Goal: Information Seeking & Learning: Find specific fact

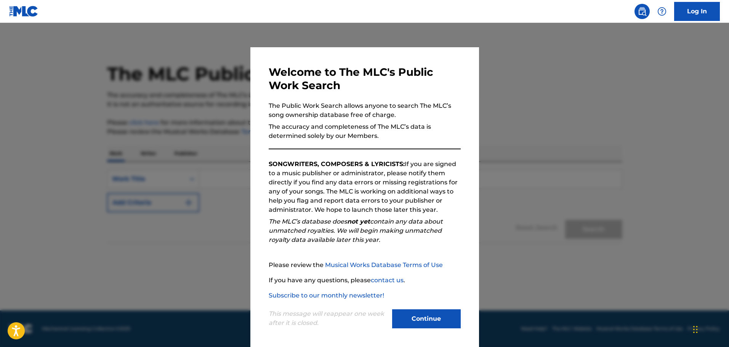
scroll to position [2, 0]
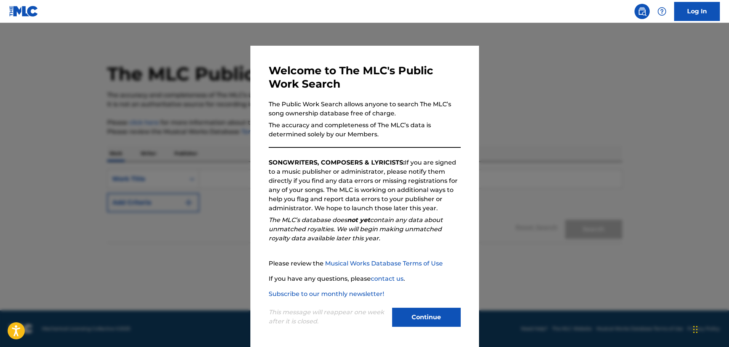
click at [419, 316] on button "Continue" at bounding box center [426, 317] width 69 height 19
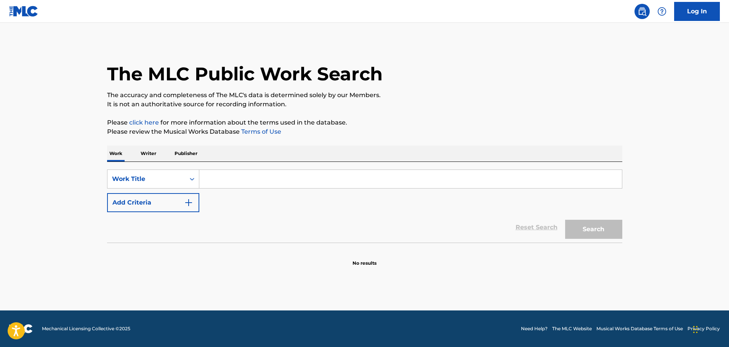
click at [225, 182] on input "Search Form" at bounding box center [410, 179] width 423 height 18
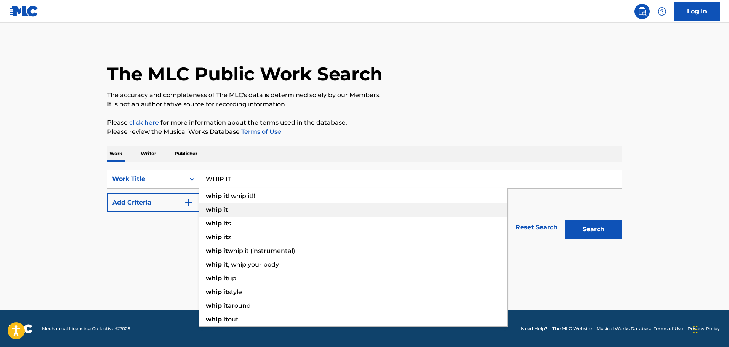
type input "WHIP IT"
click at [222, 210] on span "Search Form" at bounding box center [223, 209] width 2 height 7
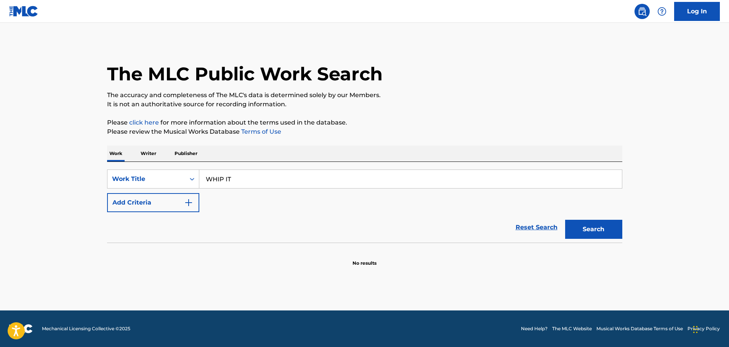
click at [174, 200] on button "Add Criteria" at bounding box center [153, 202] width 92 height 19
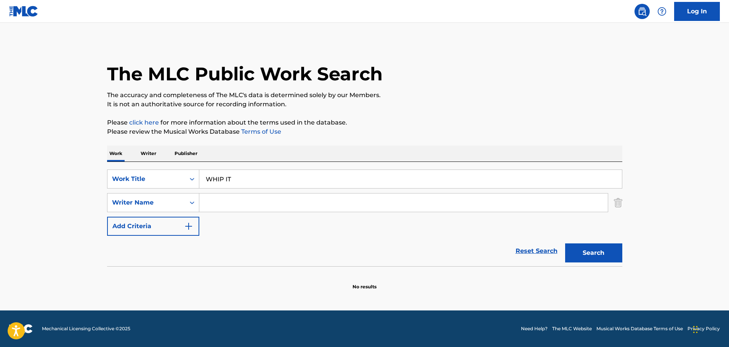
click at [174, 228] on button "Add Criteria" at bounding box center [153, 226] width 92 height 19
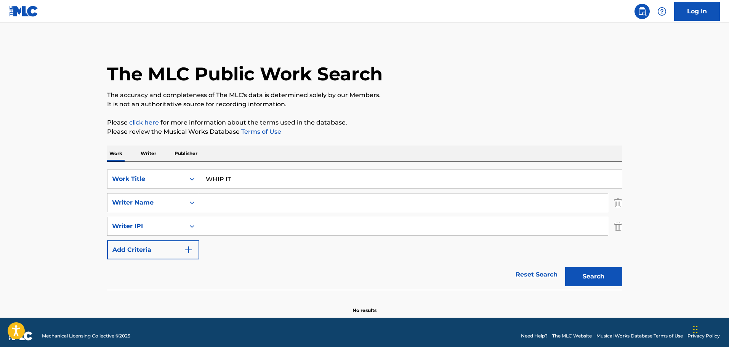
click at [227, 199] on input "Search Form" at bounding box center [403, 203] width 408 height 18
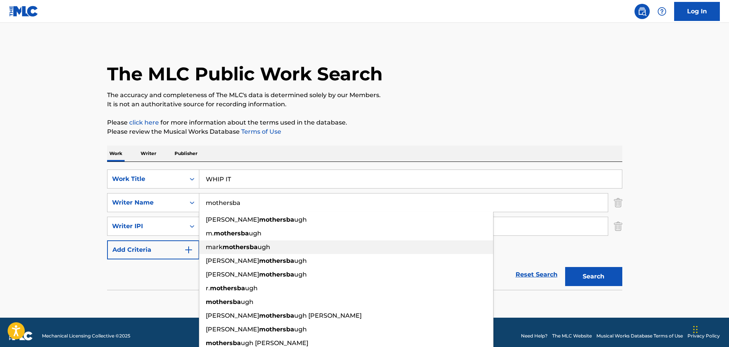
click at [223, 249] on span "mark" at bounding box center [214, 246] width 17 height 7
type input "[PERSON_NAME]"
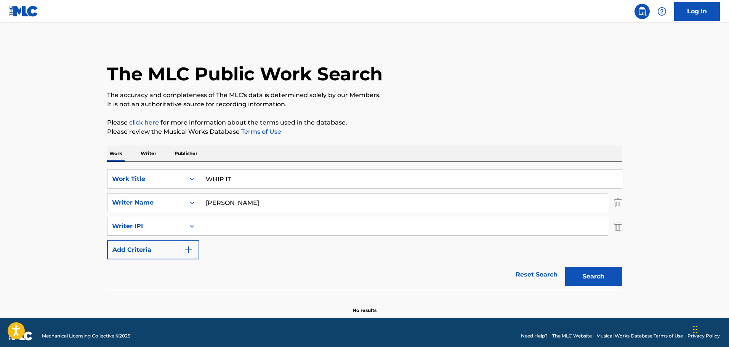
click at [575, 278] on button "Search" at bounding box center [593, 276] width 57 height 19
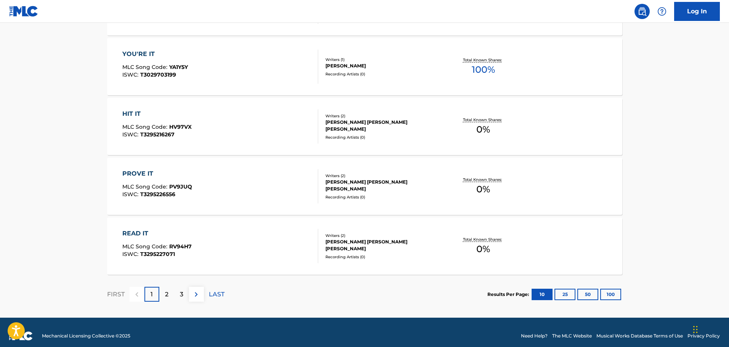
scroll to position [633, 0]
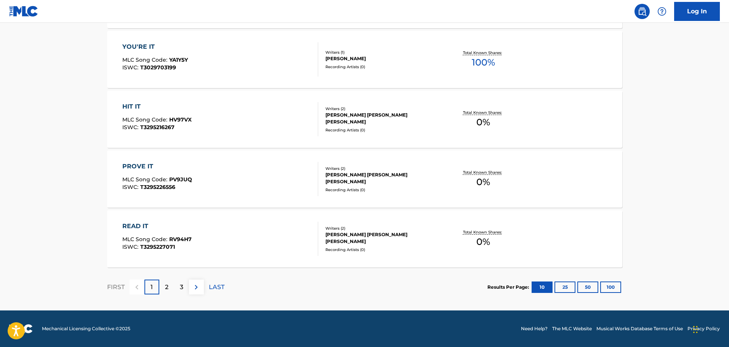
click at [172, 287] on div "2" at bounding box center [166, 287] width 15 height 15
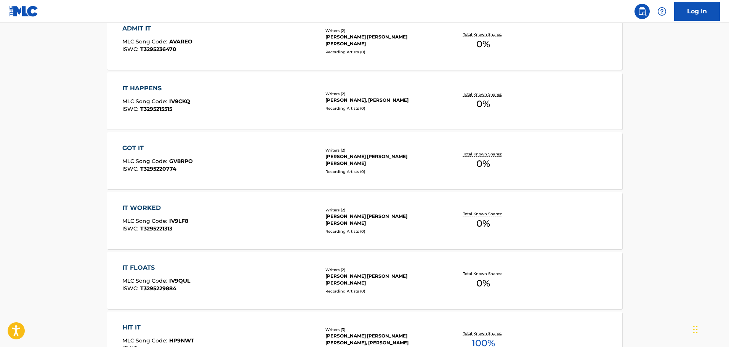
scroll to position [366, 0]
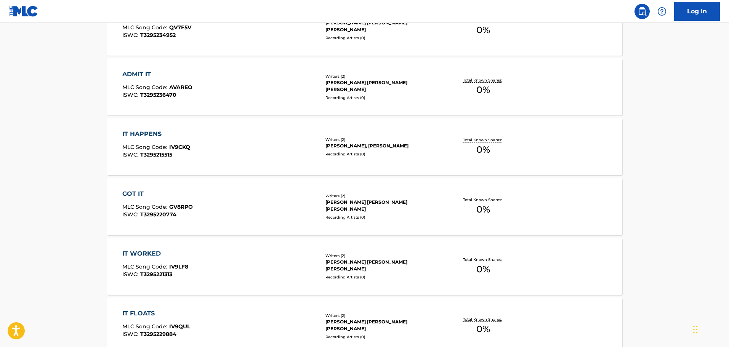
click at [363, 144] on div "[PERSON_NAME], [PERSON_NAME]" at bounding box center [382, 146] width 115 height 7
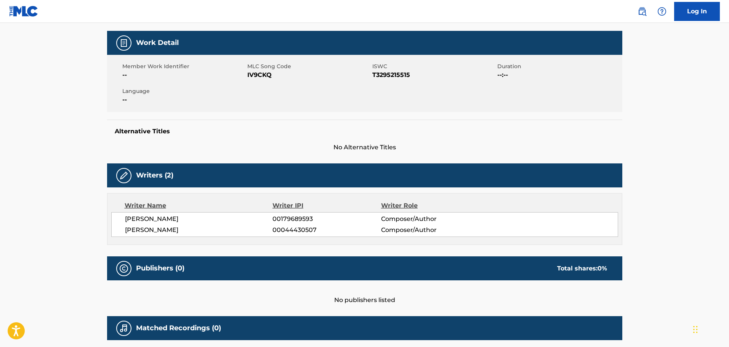
scroll to position [94, 0]
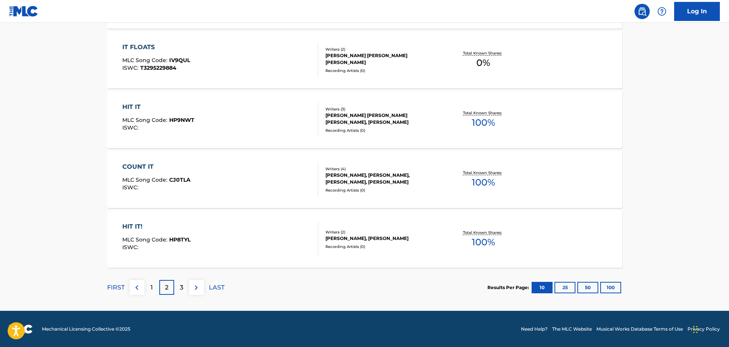
scroll to position [633, 0]
click at [176, 289] on div "3" at bounding box center [181, 287] width 15 height 15
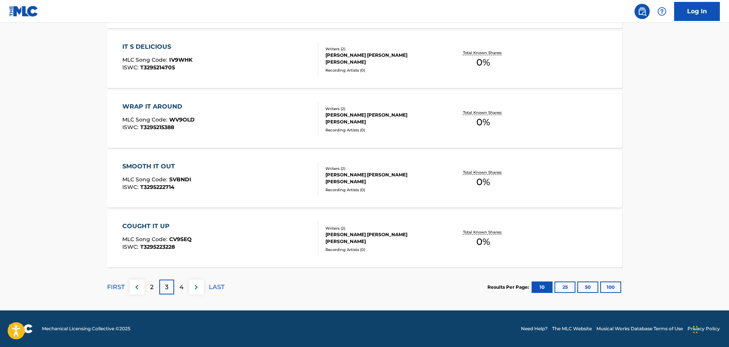
click at [186, 285] on div "4" at bounding box center [181, 287] width 15 height 15
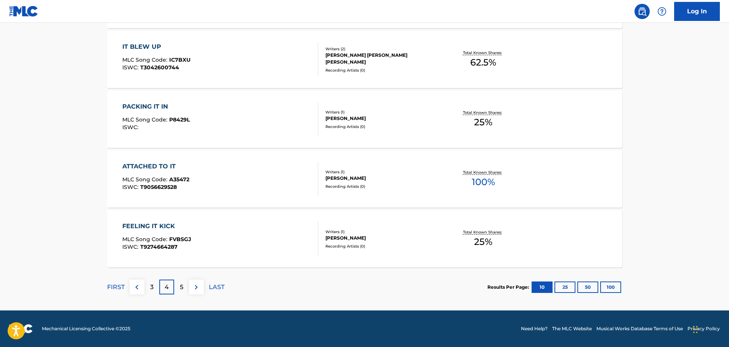
click at [138, 288] on img at bounding box center [136, 287] width 9 height 9
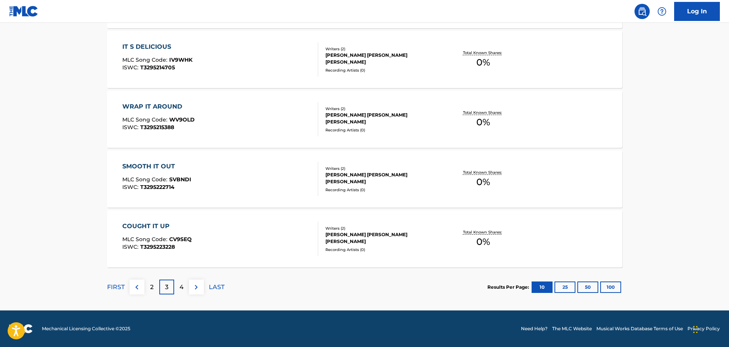
click at [138, 287] on img at bounding box center [136, 287] width 9 height 9
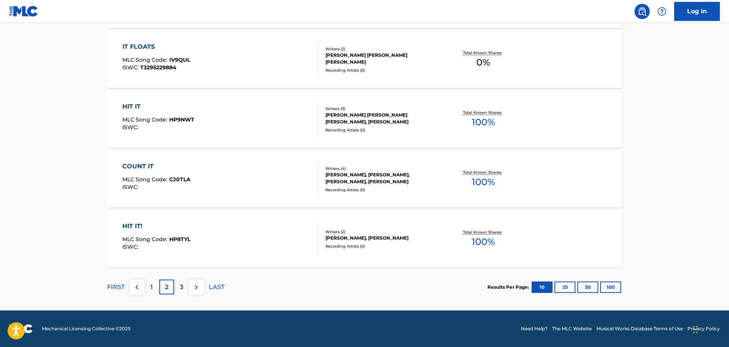
click at [154, 287] on div "1" at bounding box center [151, 287] width 15 height 15
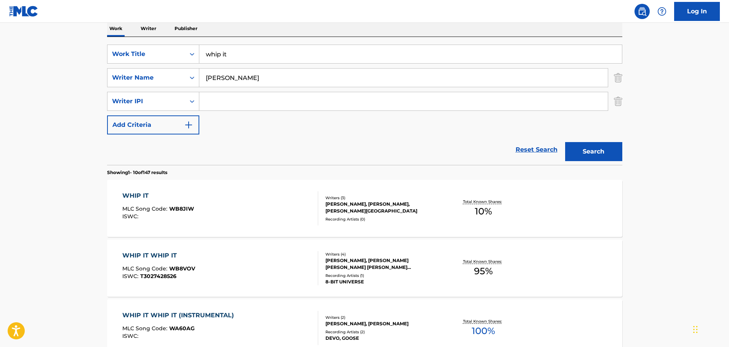
scroll to position [138, 0]
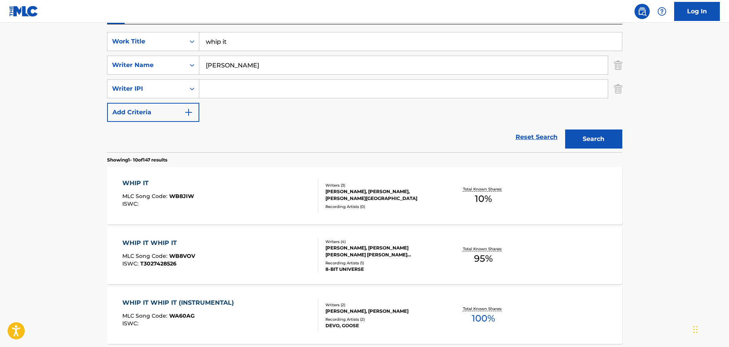
click at [335, 191] on div "[PERSON_NAME], [PERSON_NAME], [PERSON_NAME][GEOGRAPHIC_DATA]" at bounding box center [382, 195] width 115 height 14
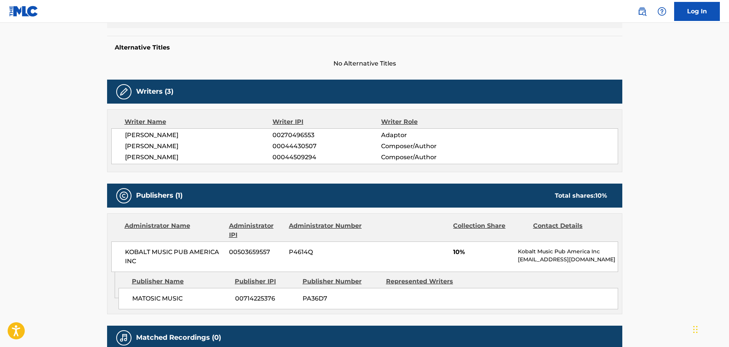
scroll to position [191, 0]
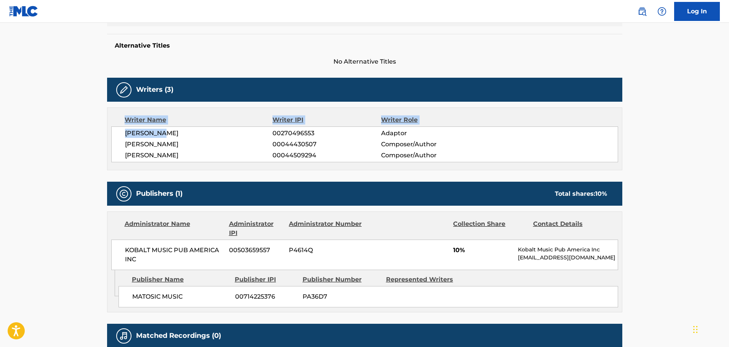
drag, startPoint x: 166, startPoint y: 131, endPoint x: 123, endPoint y: 124, distance: 43.7
click at [123, 124] on div "Writer Name Writer IPI Writer Role [PERSON_NAME] 00270496553 Adaptor [PERSON_NA…" at bounding box center [364, 138] width 515 height 63
click at [233, 186] on div "Publishers (1) Total shares: 10 %" at bounding box center [364, 194] width 515 height 24
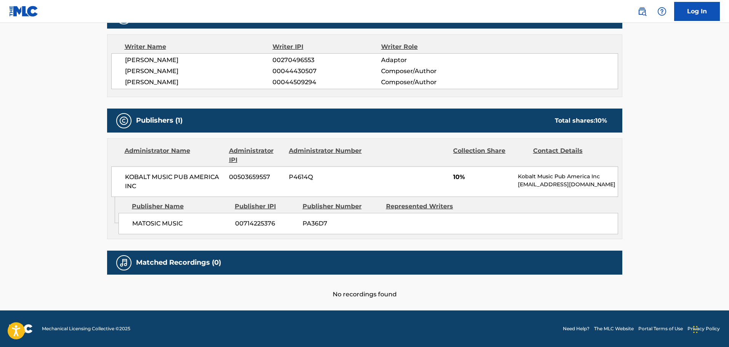
click at [220, 207] on div "Publisher Name" at bounding box center [180, 206] width 97 height 9
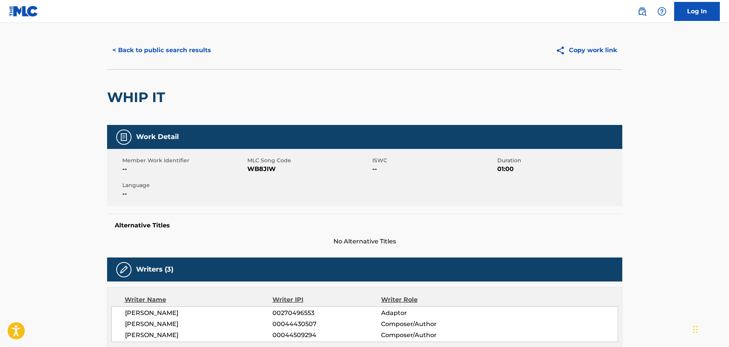
scroll to position [0, 0]
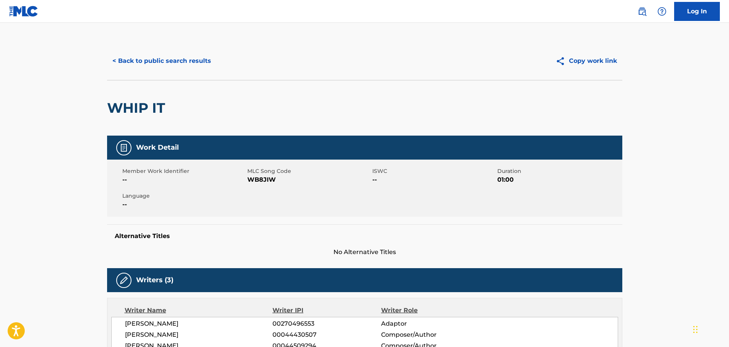
scroll to position [138, 0]
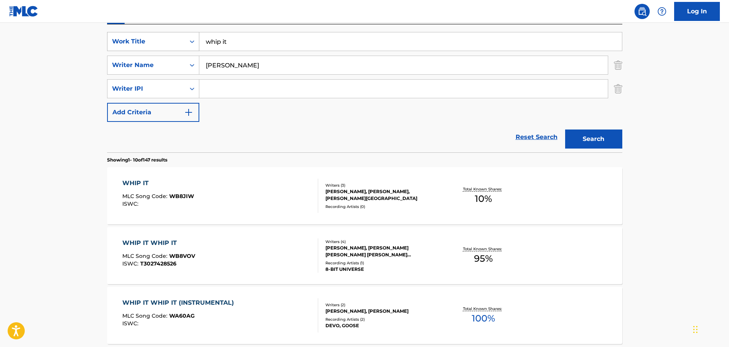
drag, startPoint x: 239, startPoint y: 42, endPoint x: 131, endPoint y: 50, distance: 107.8
click at [131, 50] on div "SearchWithCriteriad52ad7a9-0864-4132-a36e-d14518905d5e Work Title whip it" at bounding box center [364, 41] width 515 height 19
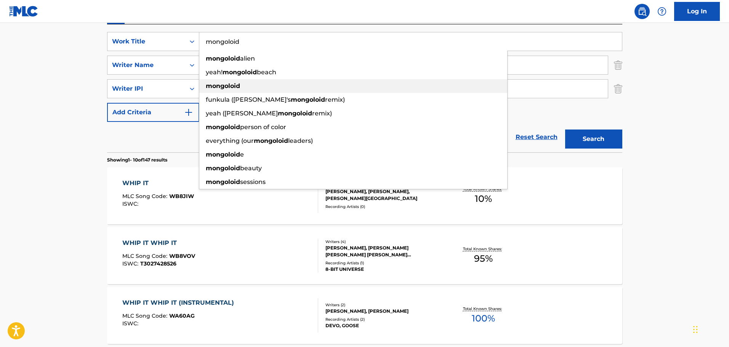
click at [241, 80] on div "mongoloid" at bounding box center [353, 86] width 308 height 14
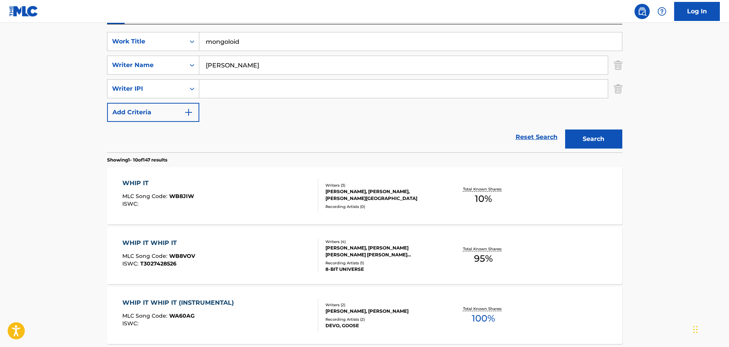
click at [580, 139] on button "Search" at bounding box center [593, 139] width 57 height 19
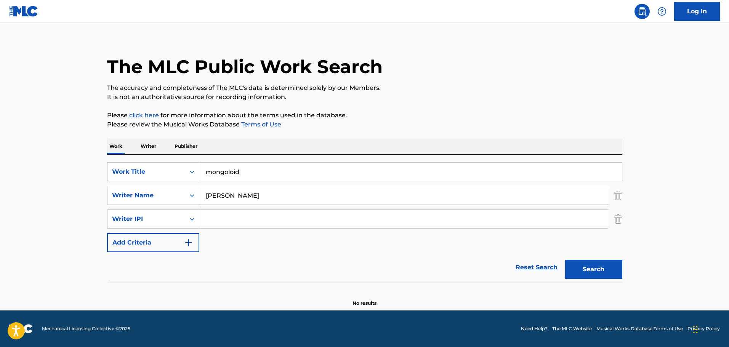
scroll to position [7, 0]
click at [584, 266] on button "Search" at bounding box center [593, 269] width 57 height 19
click at [229, 176] on input "mongoloid" at bounding box center [410, 172] width 423 height 18
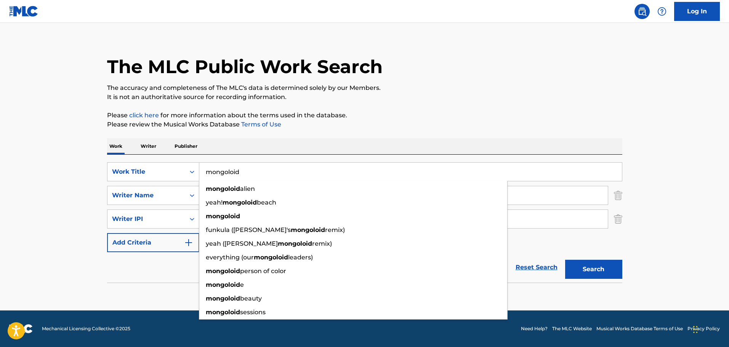
click at [227, 176] on input "mongoloid" at bounding box center [410, 172] width 423 height 18
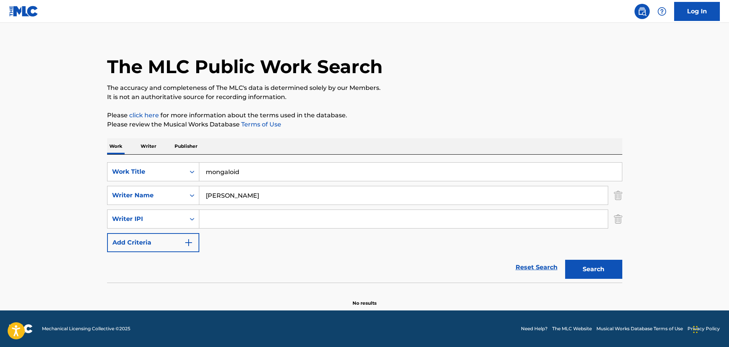
click at [565, 260] on button "Search" at bounding box center [593, 269] width 57 height 19
drag, startPoint x: 248, startPoint y: 169, endPoint x: 203, endPoint y: 170, distance: 45.0
click at [203, 170] on input "mongaloid" at bounding box center [410, 172] width 423 height 18
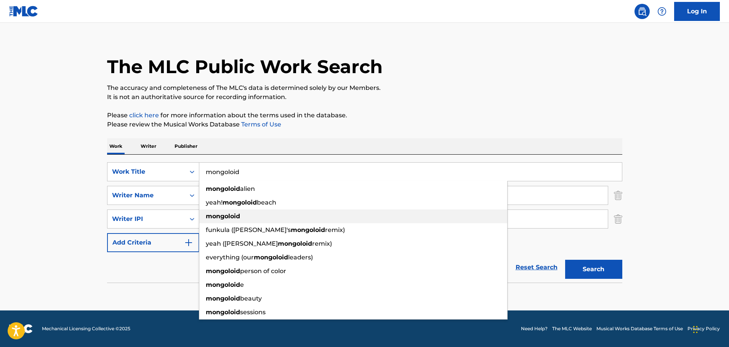
type input "mongoloid"
click at [243, 212] on div "mongoloid" at bounding box center [353, 217] width 308 height 14
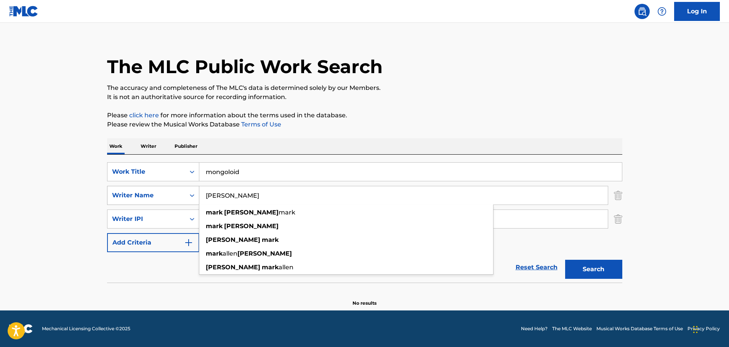
drag, startPoint x: 277, startPoint y: 195, endPoint x: 187, endPoint y: 187, distance: 90.2
click at [187, 187] on div "SearchWithCriteria29ef4c37-45e7-4c09-a633-1233e7fb1717 Writer Name [PERSON_NAME…" at bounding box center [364, 195] width 515 height 19
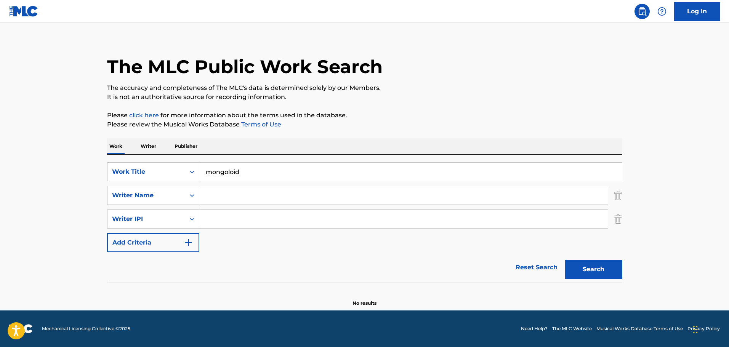
click at [605, 264] on button "Search" at bounding box center [593, 269] width 57 height 19
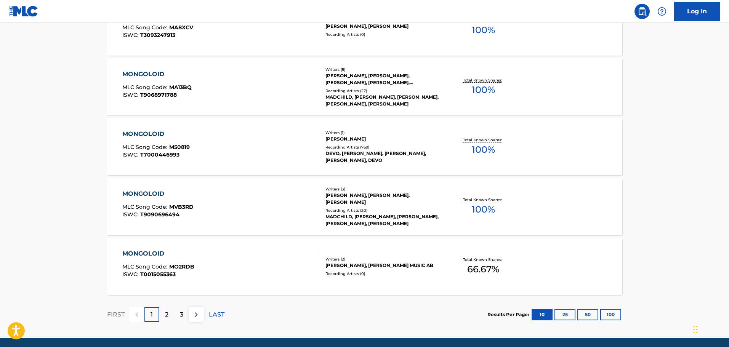
scroll to position [633, 0]
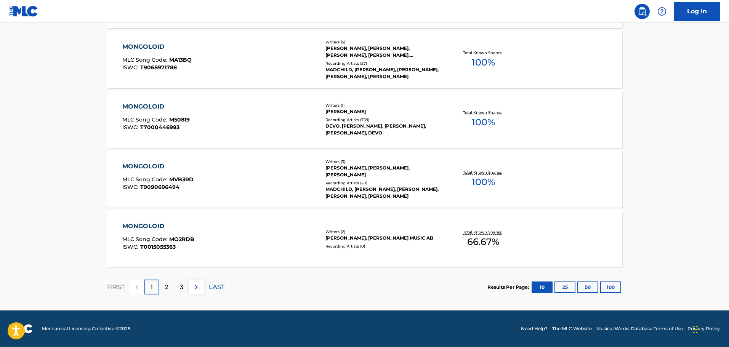
click at [171, 288] on div "2" at bounding box center [166, 287] width 15 height 15
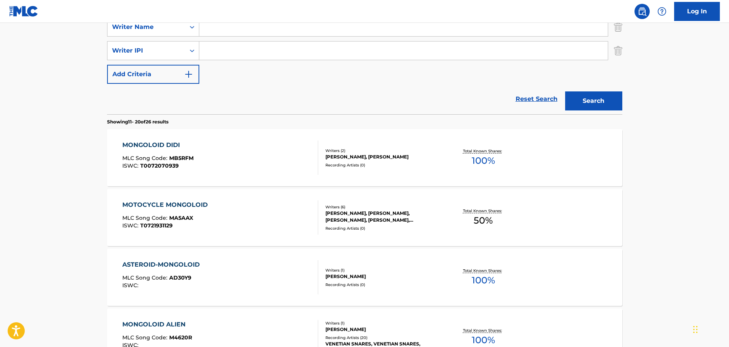
scroll to position [23, 0]
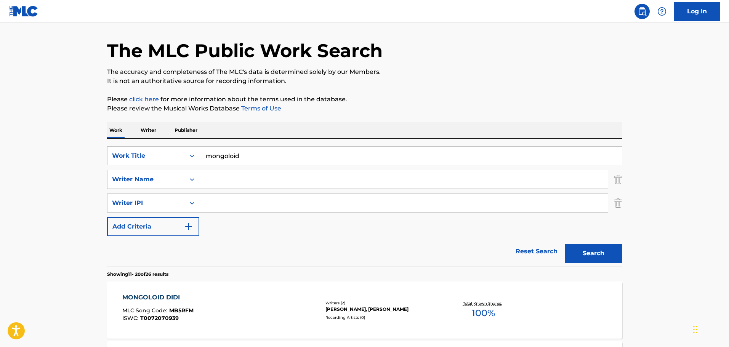
click at [253, 207] on input "Search Form" at bounding box center [403, 203] width 408 height 18
click at [244, 184] on input "Search Form" at bounding box center [403, 179] width 408 height 18
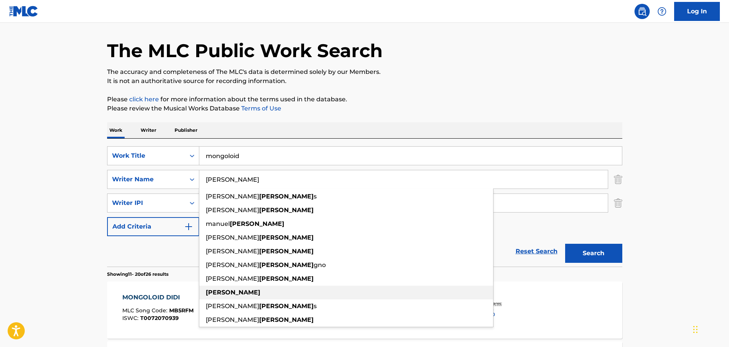
type input "[PERSON_NAME]"
click at [221, 296] on div "[PERSON_NAME]" at bounding box center [346, 293] width 294 height 14
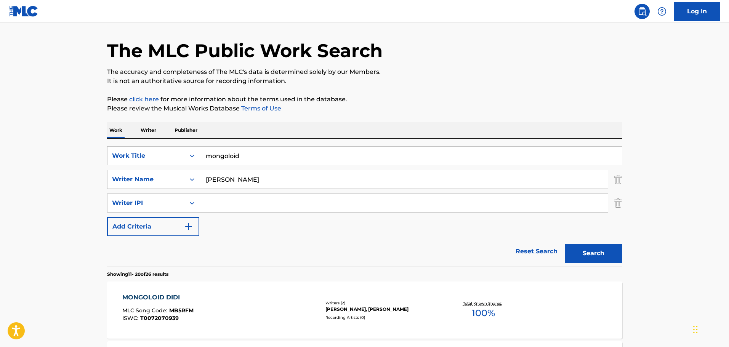
click at [591, 260] on button "Search" at bounding box center [593, 253] width 57 height 19
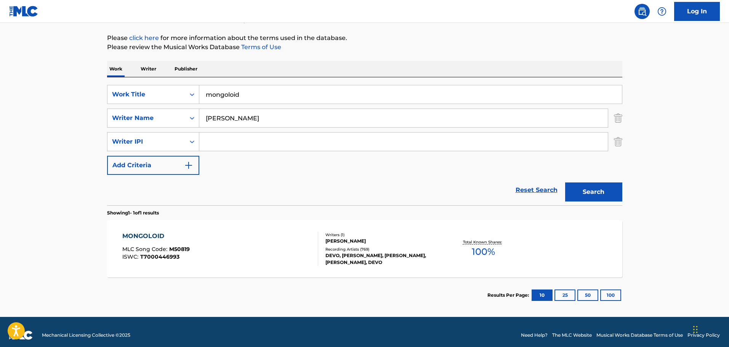
scroll to position [91, 0]
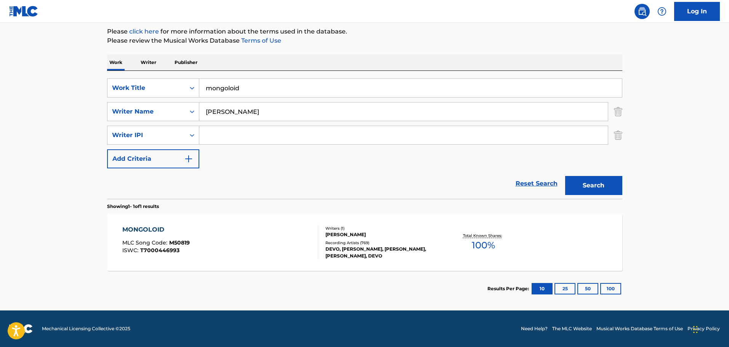
click at [150, 232] on div "MONGOLOID" at bounding box center [155, 229] width 67 height 9
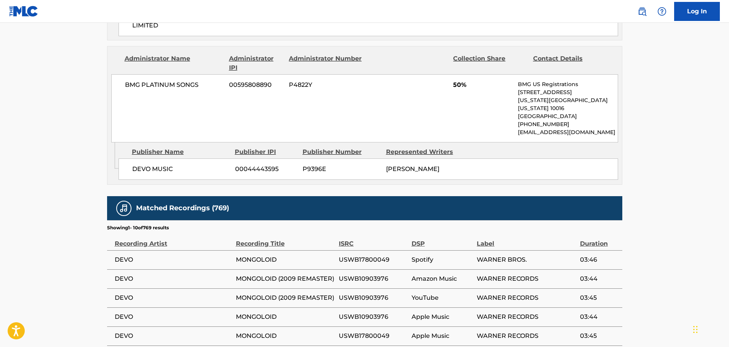
scroll to position [572, 0]
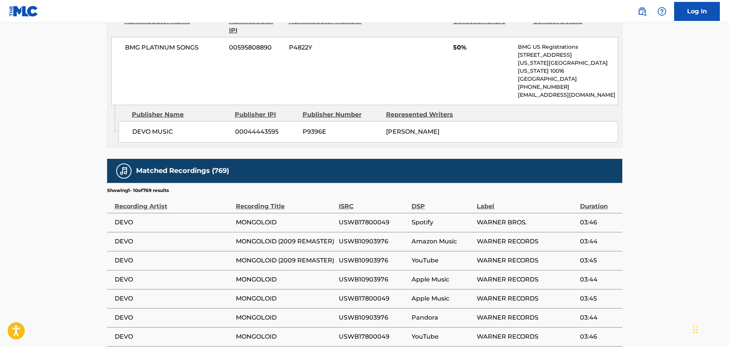
click at [345, 256] on span "USWB10903976" at bounding box center [373, 260] width 69 height 9
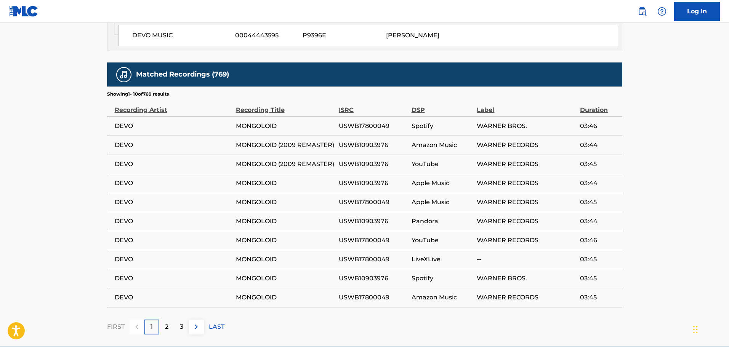
scroll to position [679, 0]
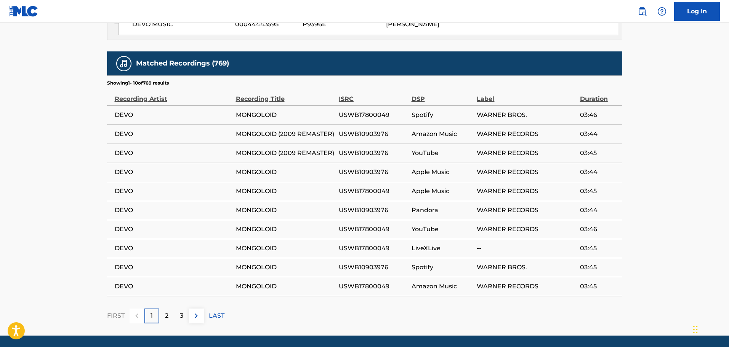
click at [168, 311] on p "2" at bounding box center [166, 315] width 3 height 9
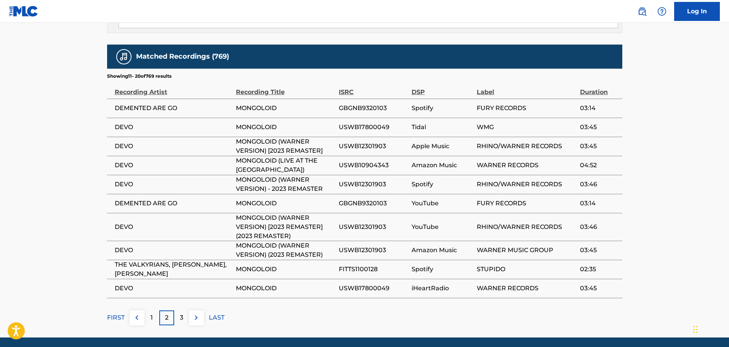
scroll to position [688, 0]
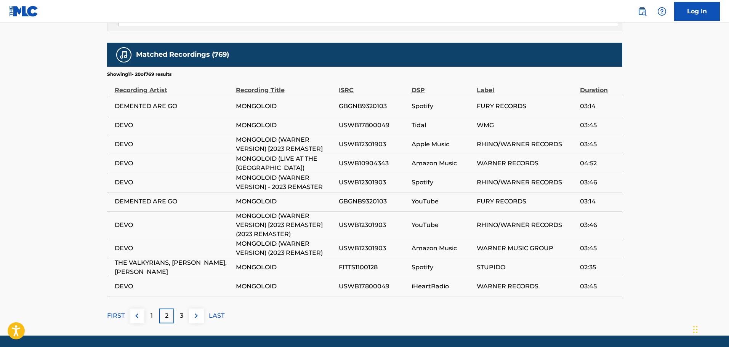
drag, startPoint x: 202, startPoint y: 247, endPoint x: 109, endPoint y: 239, distance: 93.3
click at [109, 258] on td "THE VALKYRIANS, [PERSON_NAME], [PERSON_NAME]" at bounding box center [171, 267] width 129 height 19
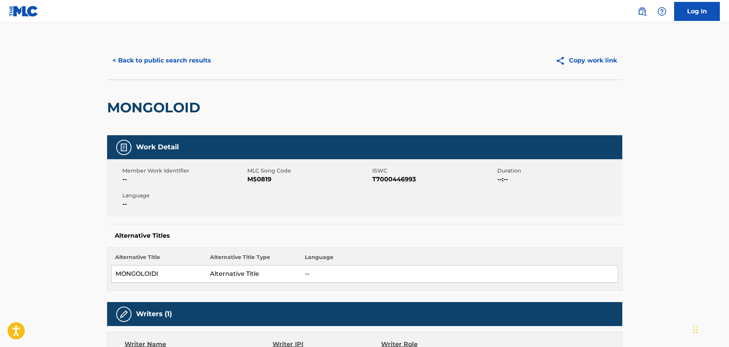
scroll to position [0, 0]
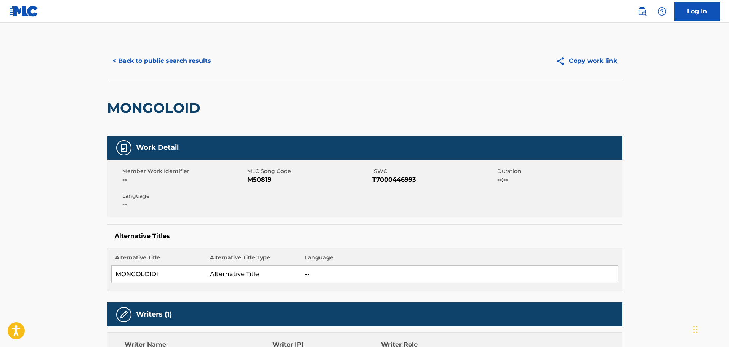
click at [179, 65] on button "< Back to public search results" at bounding box center [161, 60] width 109 height 19
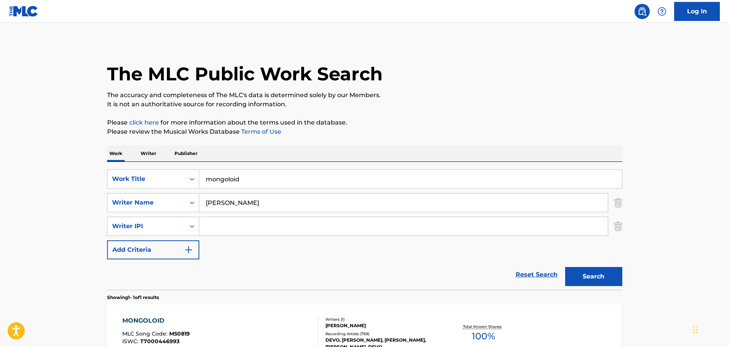
scroll to position [24, 0]
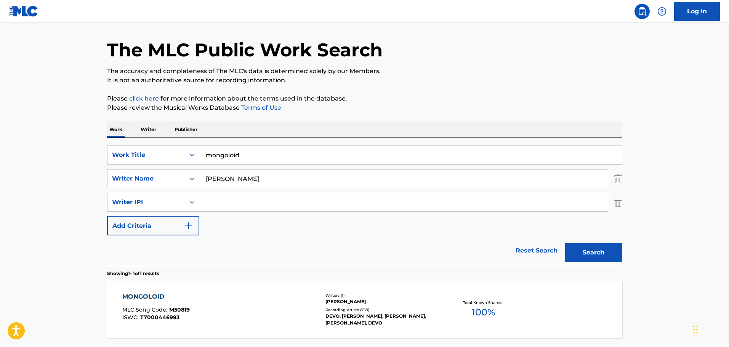
click at [232, 175] on input "[PERSON_NAME]" at bounding box center [403, 179] width 408 height 18
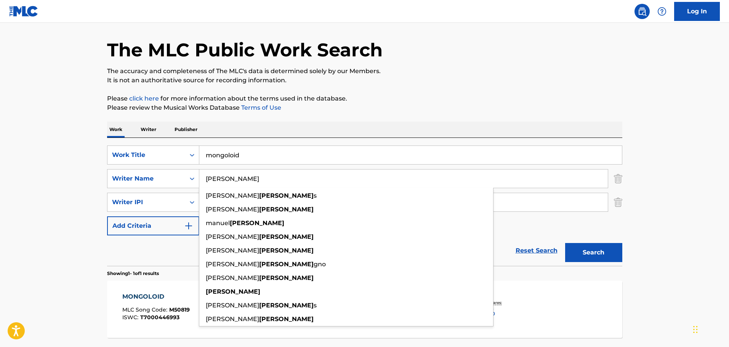
drag, startPoint x: 232, startPoint y: 175, endPoint x: 204, endPoint y: 174, distance: 28.6
click at [204, 174] on input "[PERSON_NAME]" at bounding box center [403, 179] width 408 height 18
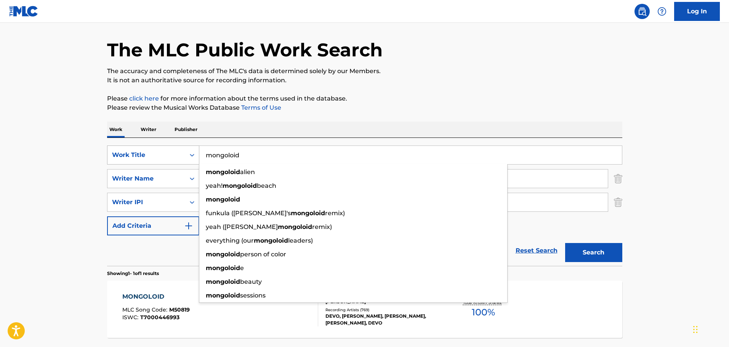
drag, startPoint x: 248, startPoint y: 157, endPoint x: 181, endPoint y: 164, distance: 66.7
click at [181, 164] on div "SearchWithCriteriad52ad7a9-0864-4132-a36e-d14518905d5e Work Title mongoloid mon…" at bounding box center [364, 155] width 515 height 19
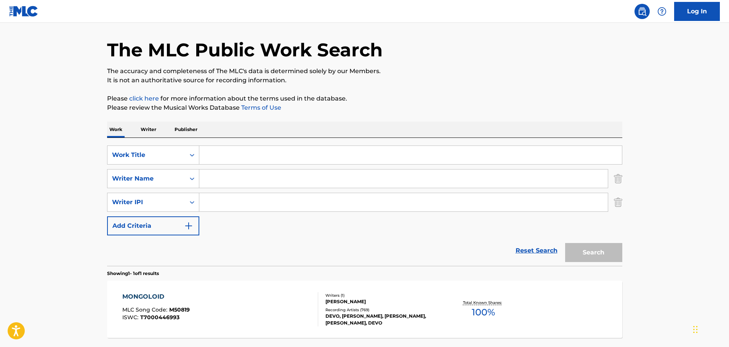
click at [210, 186] on input "Search Form" at bounding box center [403, 179] width 408 height 18
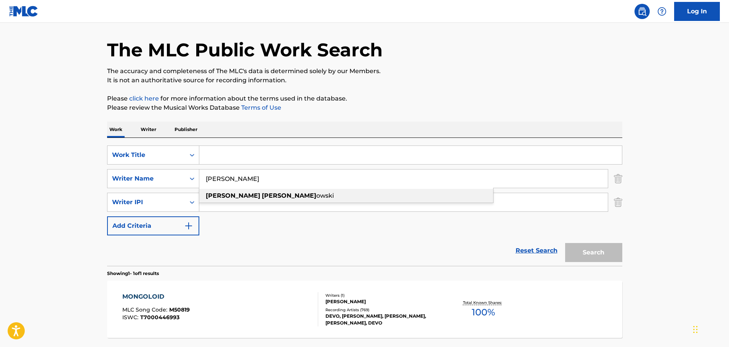
click at [262, 195] on strong "[PERSON_NAME]" at bounding box center [289, 195] width 54 height 7
type input "[PERSON_NAME]"
click at [262, 242] on div "Reset Search Search" at bounding box center [364, 250] width 515 height 30
click at [550, 247] on link "Reset Search" at bounding box center [537, 250] width 50 height 17
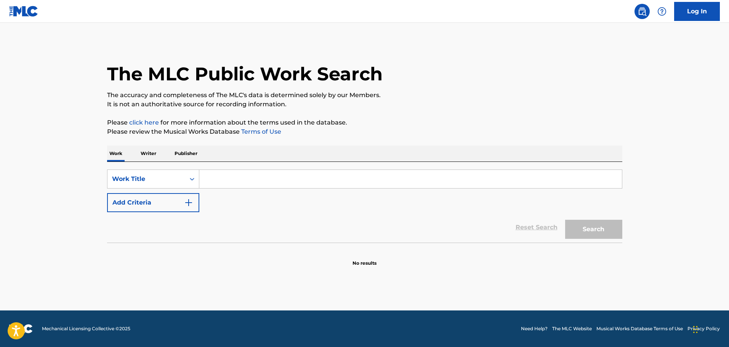
scroll to position [0, 0]
click at [191, 176] on icon "Search Form" at bounding box center [192, 179] width 8 height 8
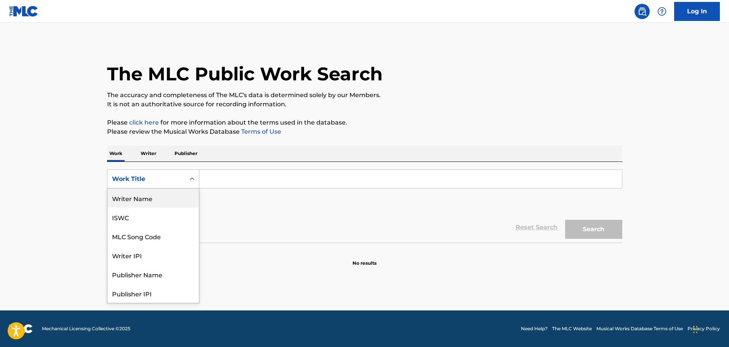
click at [155, 204] on div "Writer Name" at bounding box center [152, 198] width 91 height 19
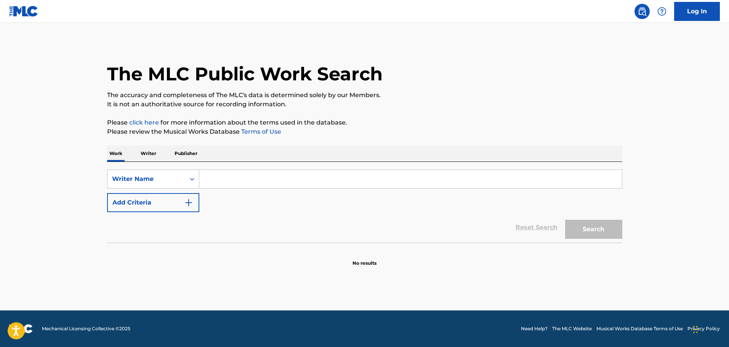
click at [226, 182] on input "Search Form" at bounding box center [410, 179] width 423 height 18
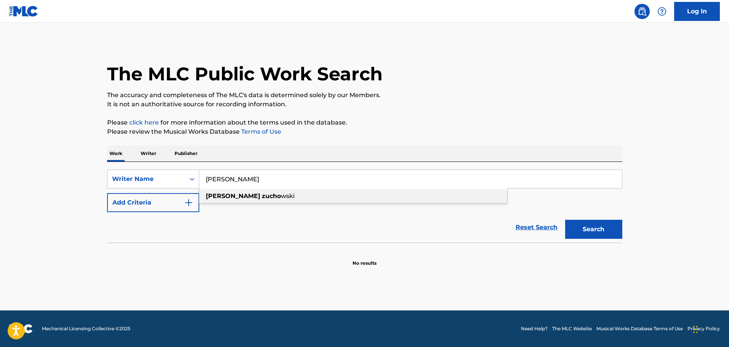
click at [206, 197] on strong "[PERSON_NAME]" at bounding box center [233, 195] width 54 height 7
type input "[PERSON_NAME]"
click at [604, 219] on div "Search" at bounding box center [591, 227] width 61 height 30
click at [603, 227] on button "Search" at bounding box center [593, 229] width 57 height 19
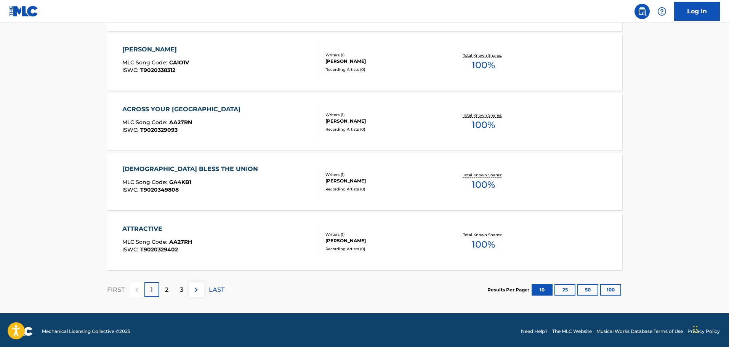
scroll to position [586, 0]
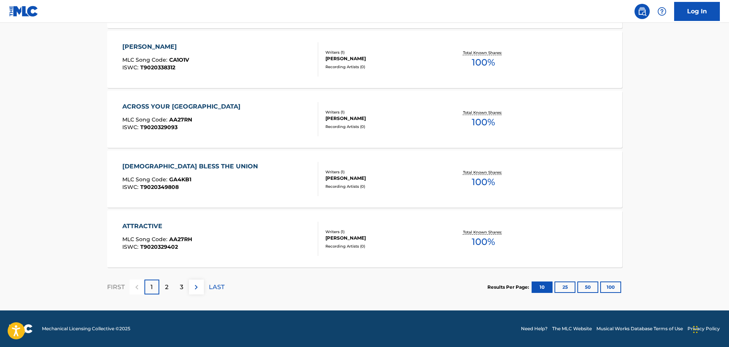
click at [184, 285] on div "3" at bounding box center [181, 287] width 15 height 15
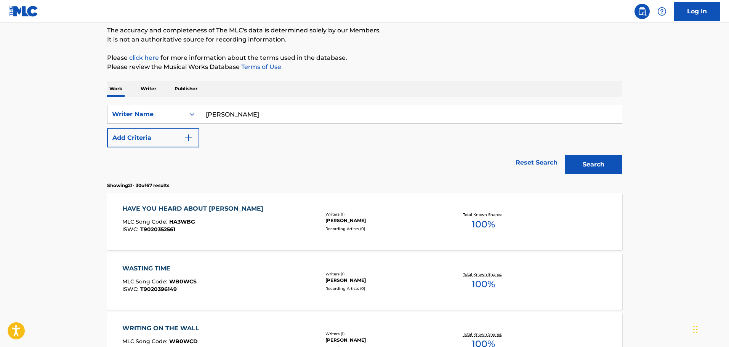
scroll to position [152, 0]
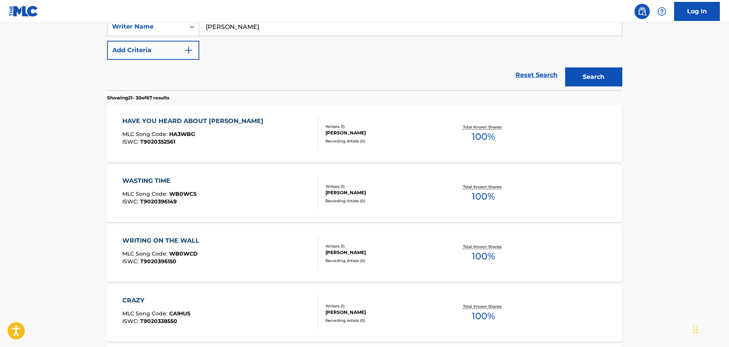
click at [340, 135] on div "[PERSON_NAME]" at bounding box center [382, 133] width 115 height 7
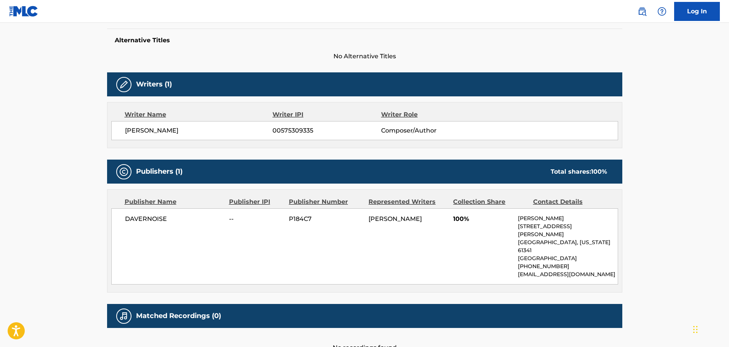
scroll to position [233, 0]
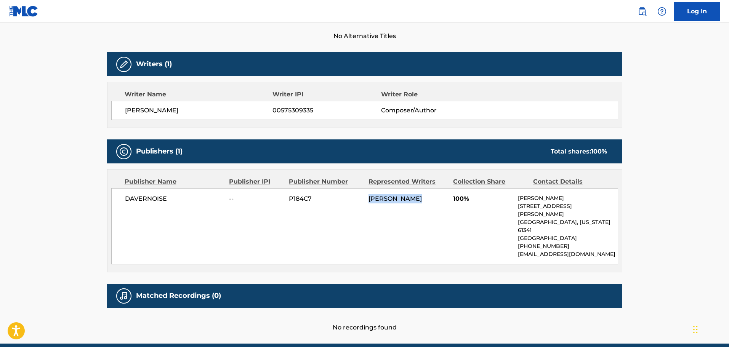
drag, startPoint x: 364, startPoint y: 184, endPoint x: 451, endPoint y: 187, distance: 86.5
click at [451, 188] on div "DAVERNOISE -- P184C7 [PERSON_NAME] 100% [PERSON_NAME] [STREET_ADDRESS][PERSON_N…" at bounding box center [364, 226] width 507 height 76
click at [473, 214] on div "DAVERNOISE -- P184C7 [PERSON_NAME] 100% [PERSON_NAME] [STREET_ADDRESS][PERSON_N…" at bounding box center [364, 226] width 507 height 76
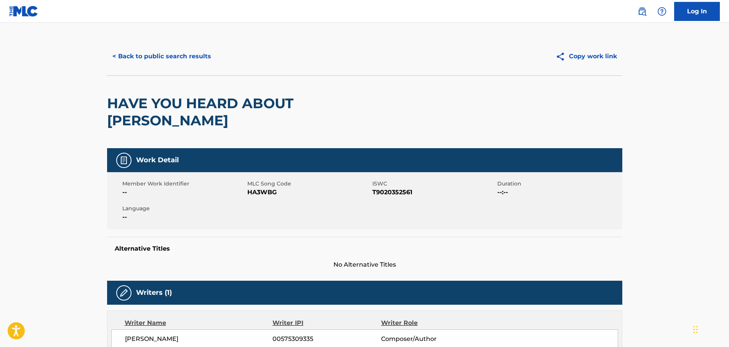
scroll to position [0, 0]
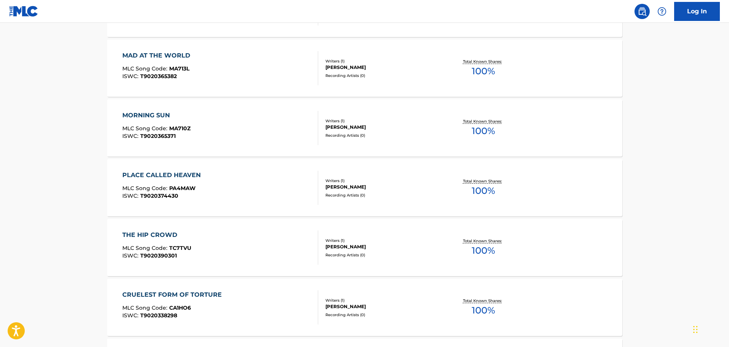
scroll to position [586, 0]
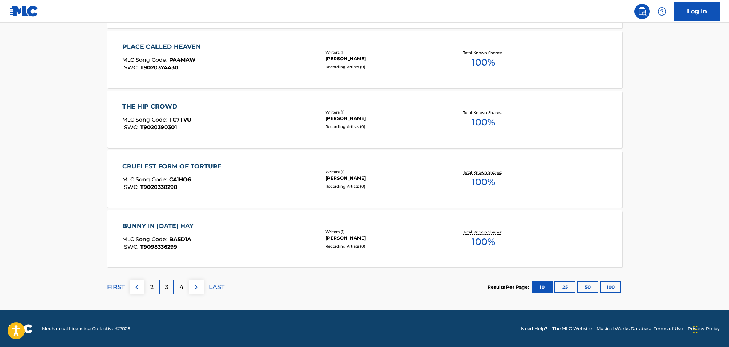
click at [188, 286] on div "4" at bounding box center [181, 287] width 15 height 15
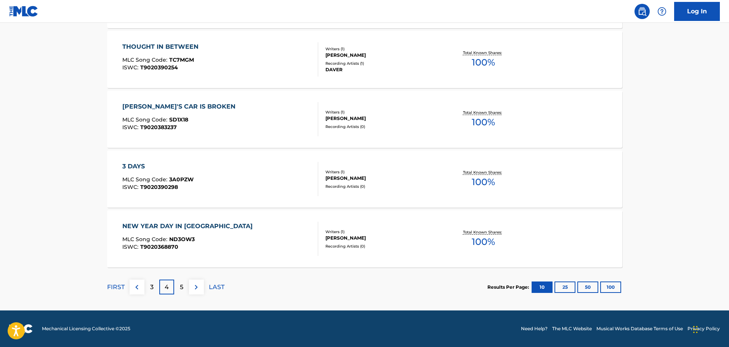
click at [153, 288] on p "3" at bounding box center [151, 287] width 3 height 9
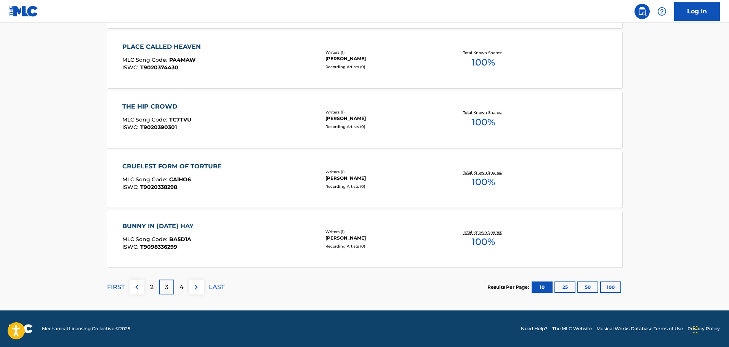
click at [179, 285] on p "4" at bounding box center [181, 287] width 4 height 9
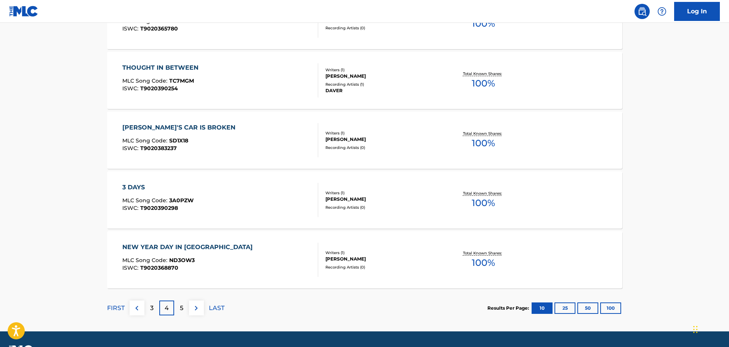
scroll to position [572, 0]
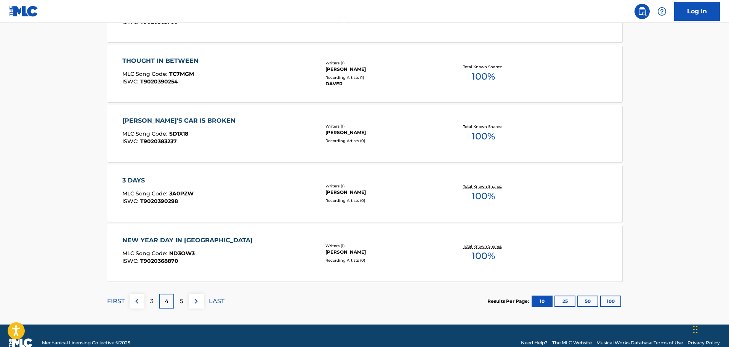
click at [183, 300] on p "5" at bounding box center [181, 301] width 3 height 9
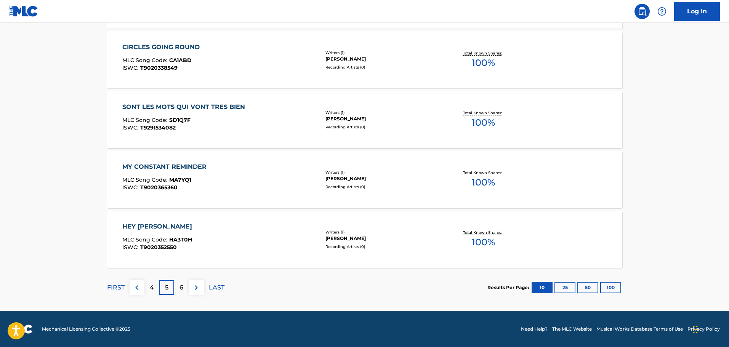
scroll to position [586, 0]
click at [179, 285] on div "6" at bounding box center [181, 287] width 15 height 15
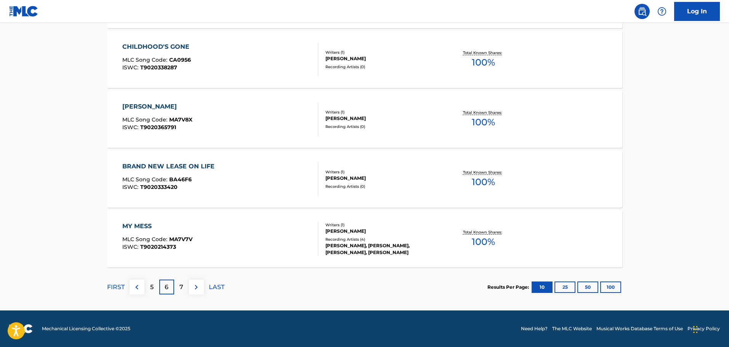
click at [183, 288] on p "7" at bounding box center [181, 287] width 4 height 9
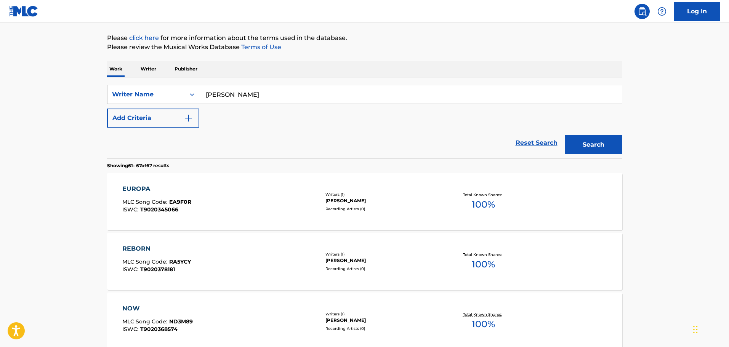
scroll to position [0, 0]
